Goal: Task Accomplishment & Management: Use online tool/utility

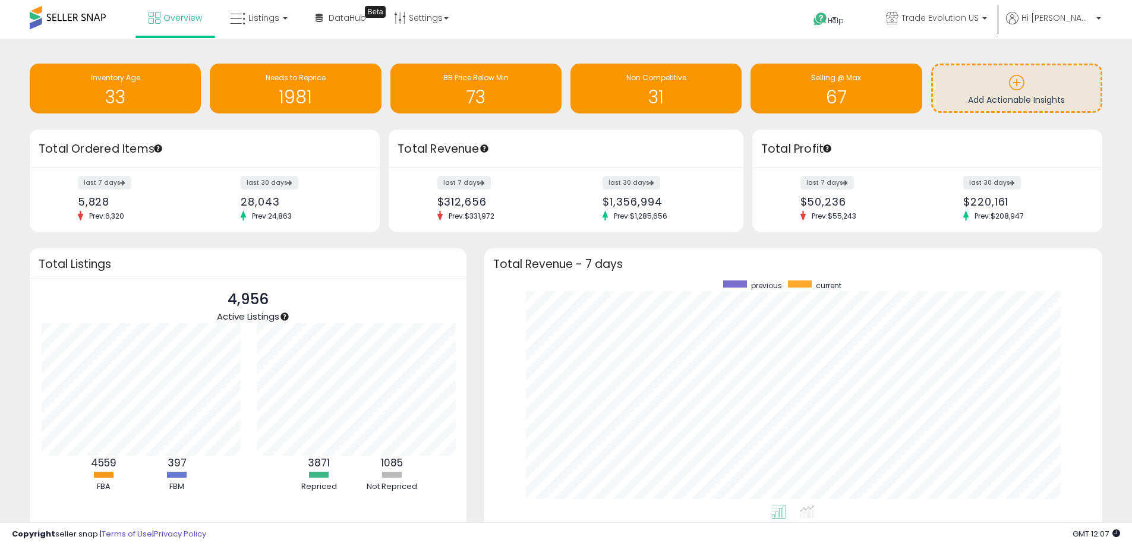
scroll to position [225, 595]
click at [250, 7] on link "Listings" at bounding box center [258, 18] width 75 height 36
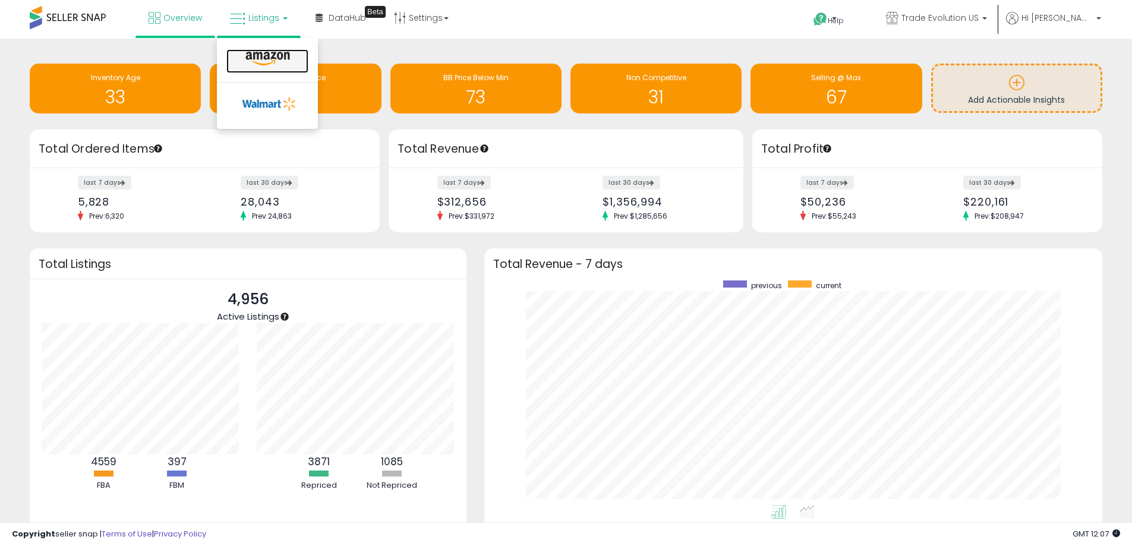
click at [254, 53] on icon at bounding box center [268, 58] width 52 height 15
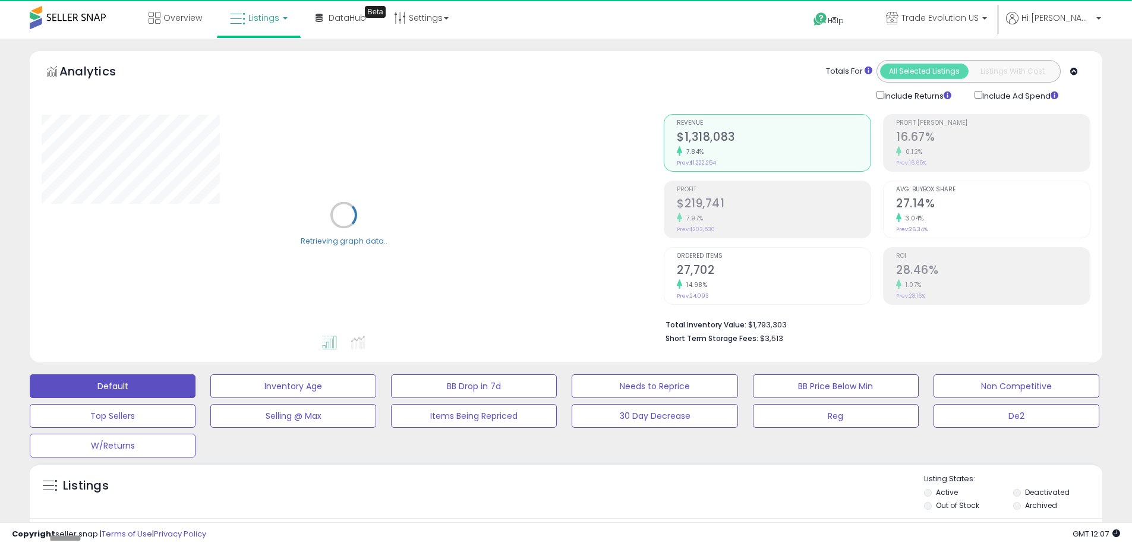
click at [267, 26] on link "Listings" at bounding box center [258, 18] width 75 height 36
click at [263, 57] on icon at bounding box center [268, 58] width 52 height 15
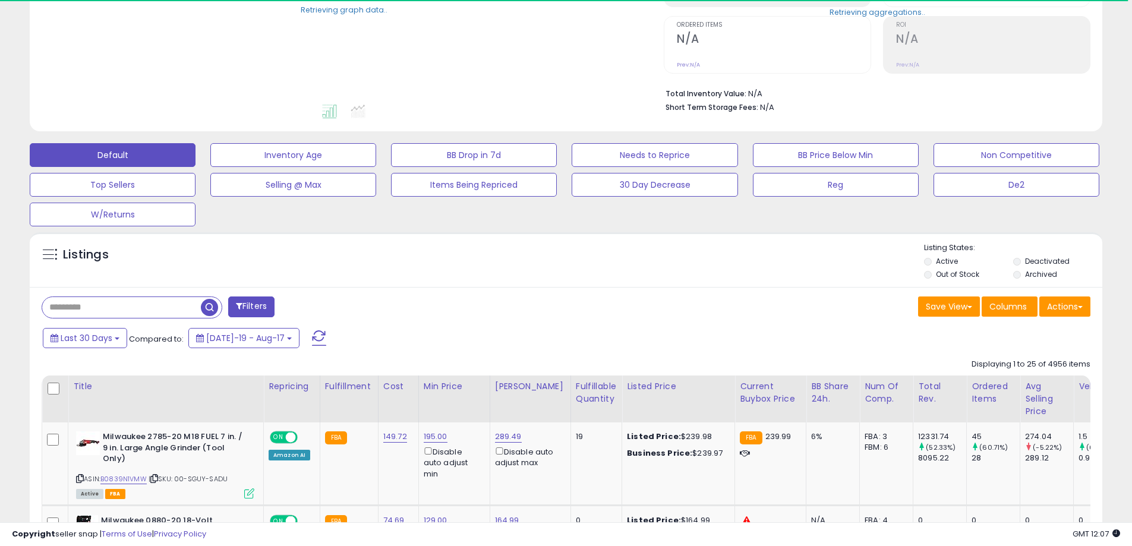
scroll to position [238, 0]
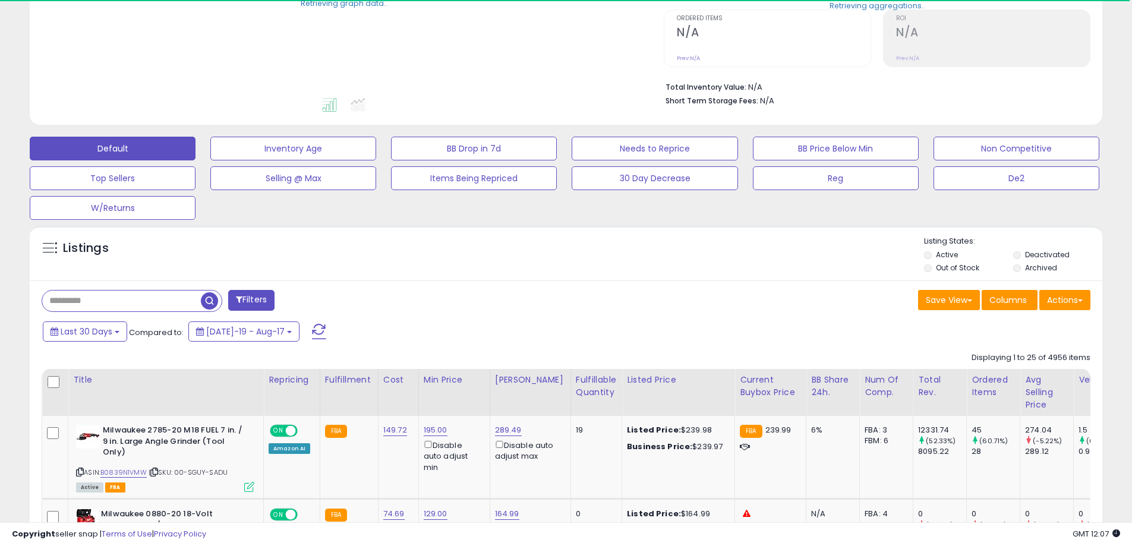
click at [160, 298] on input "text" at bounding box center [121, 301] width 159 height 21
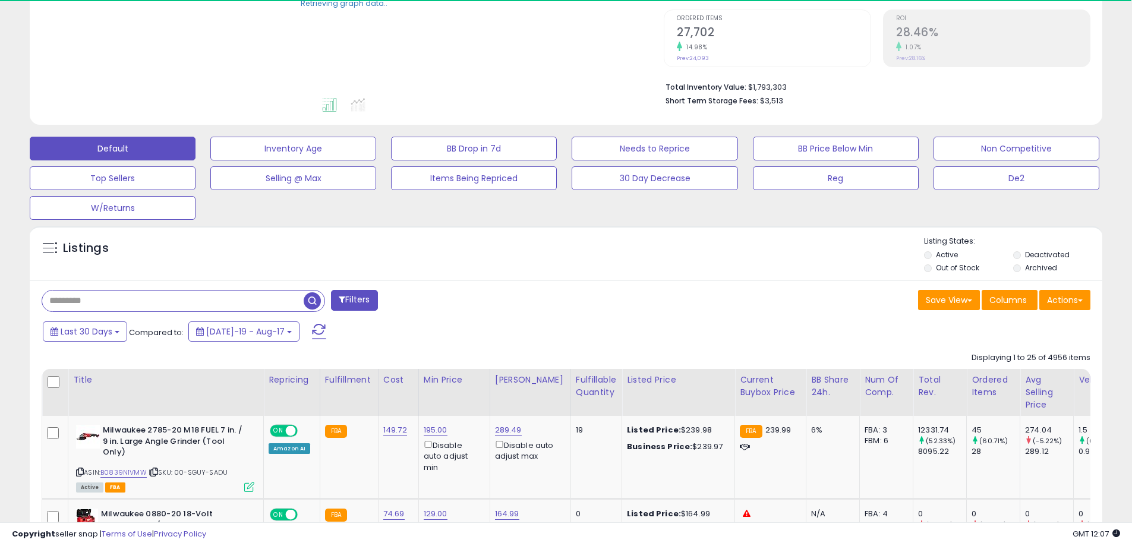
paste input "**********"
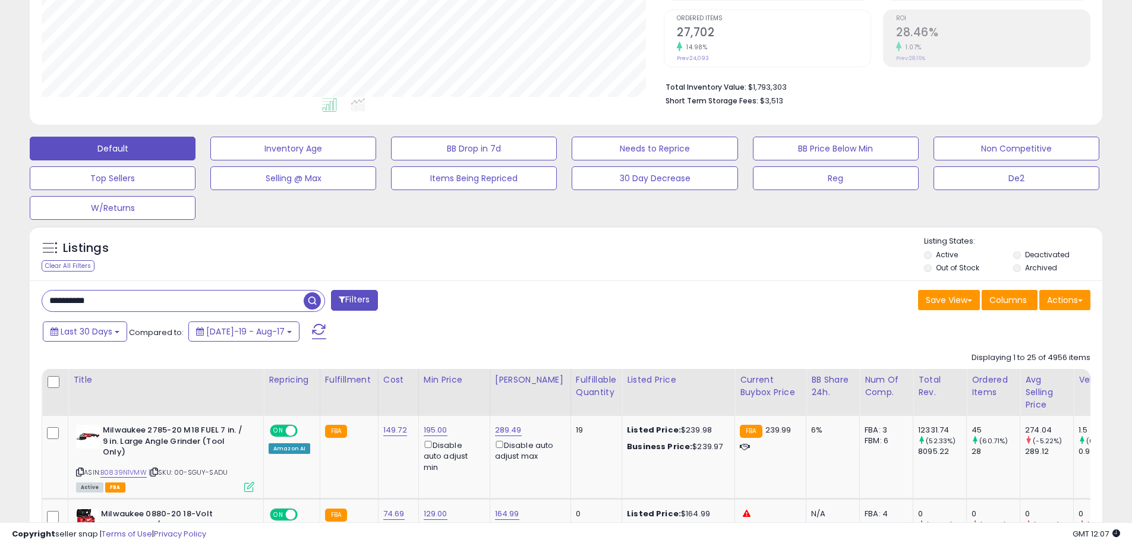
scroll to position [244, 622]
type input "**********"
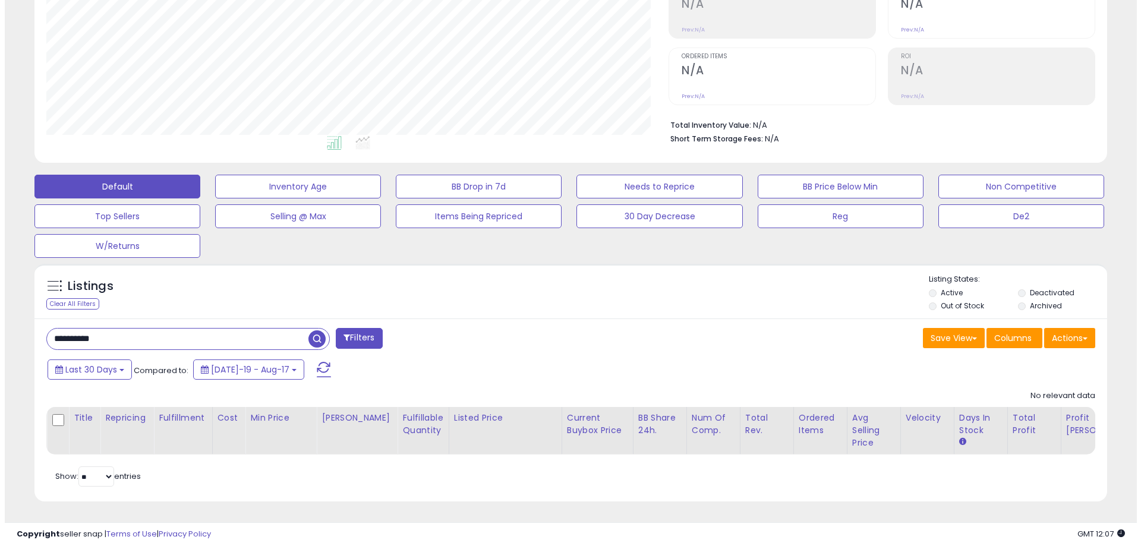
scroll to position [244, 622]
click at [313, 330] on span "button" at bounding box center [312, 338] width 17 height 17
